Goal: Task Accomplishment & Management: Use online tool/utility

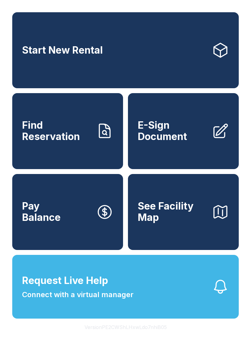
click at [60, 53] on span "Start New Rental" at bounding box center [62, 50] width 81 height 11
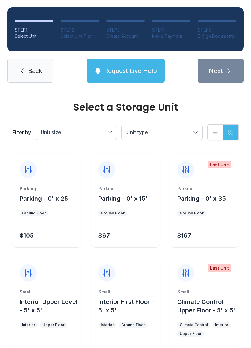
click at [88, 132] on span "Unit size" at bounding box center [73, 132] width 65 height 7
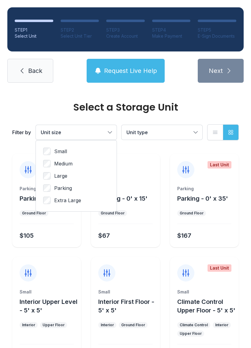
click at [55, 129] on span "Unit size" at bounding box center [73, 132] width 65 height 7
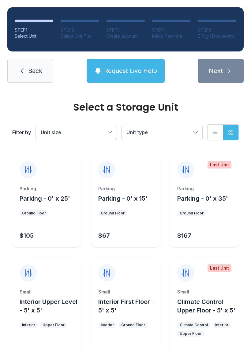
click at [24, 71] on icon at bounding box center [21, 70] width 7 height 7
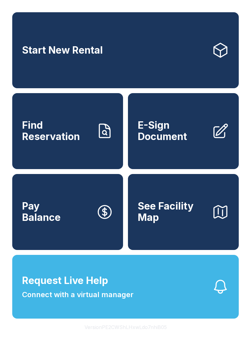
click at [152, 290] on button "Request Live Help Connect with a virtual manager" at bounding box center [125, 287] width 227 height 64
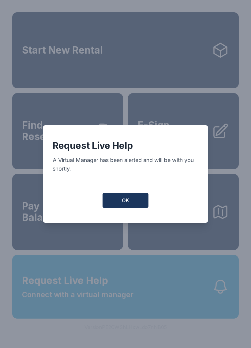
click at [118, 206] on button "OK" at bounding box center [126, 200] width 46 height 15
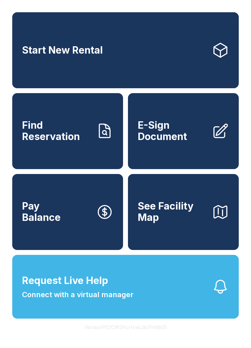
click at [54, 288] on span "Request Live Help" at bounding box center [65, 280] width 86 height 15
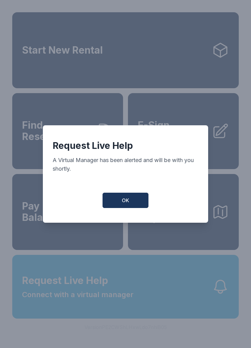
click at [124, 197] on button "OK" at bounding box center [126, 200] width 46 height 15
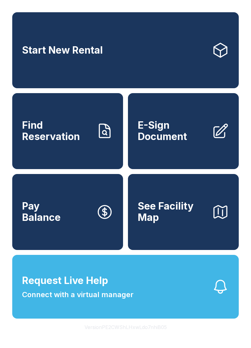
click at [174, 306] on button "Request Live Help Connect with a virtual manager" at bounding box center [125, 287] width 227 height 64
